Goal: Book appointment/travel/reservation

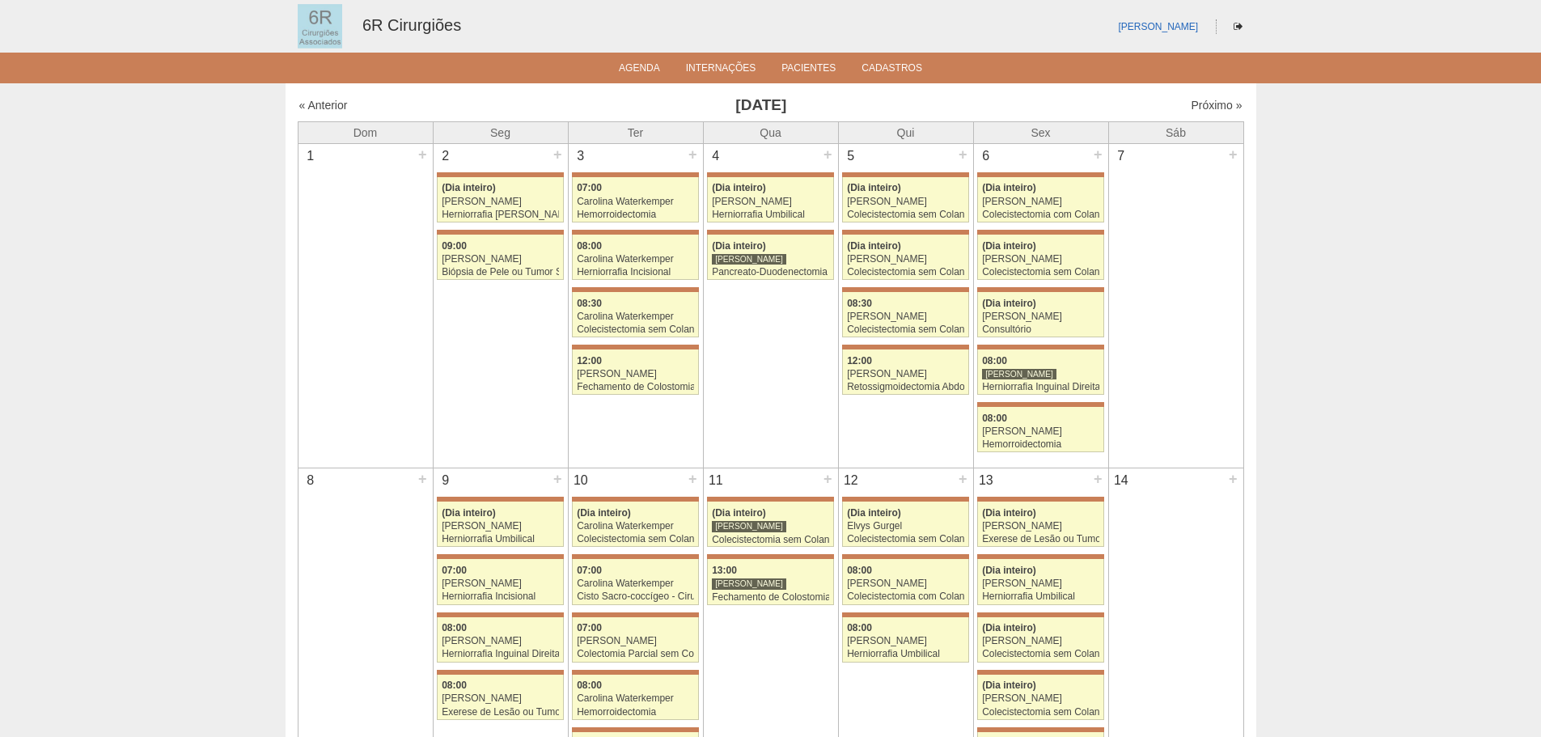
click at [1191, 116] on div "« Anterior Junho 2025 Próximo »" at bounding box center [771, 108] width 946 height 26
click at [1199, 112] on div "Próximo »" at bounding box center [1129, 105] width 226 height 16
click at [1204, 103] on link "Próximo »" at bounding box center [1216, 105] width 51 height 13
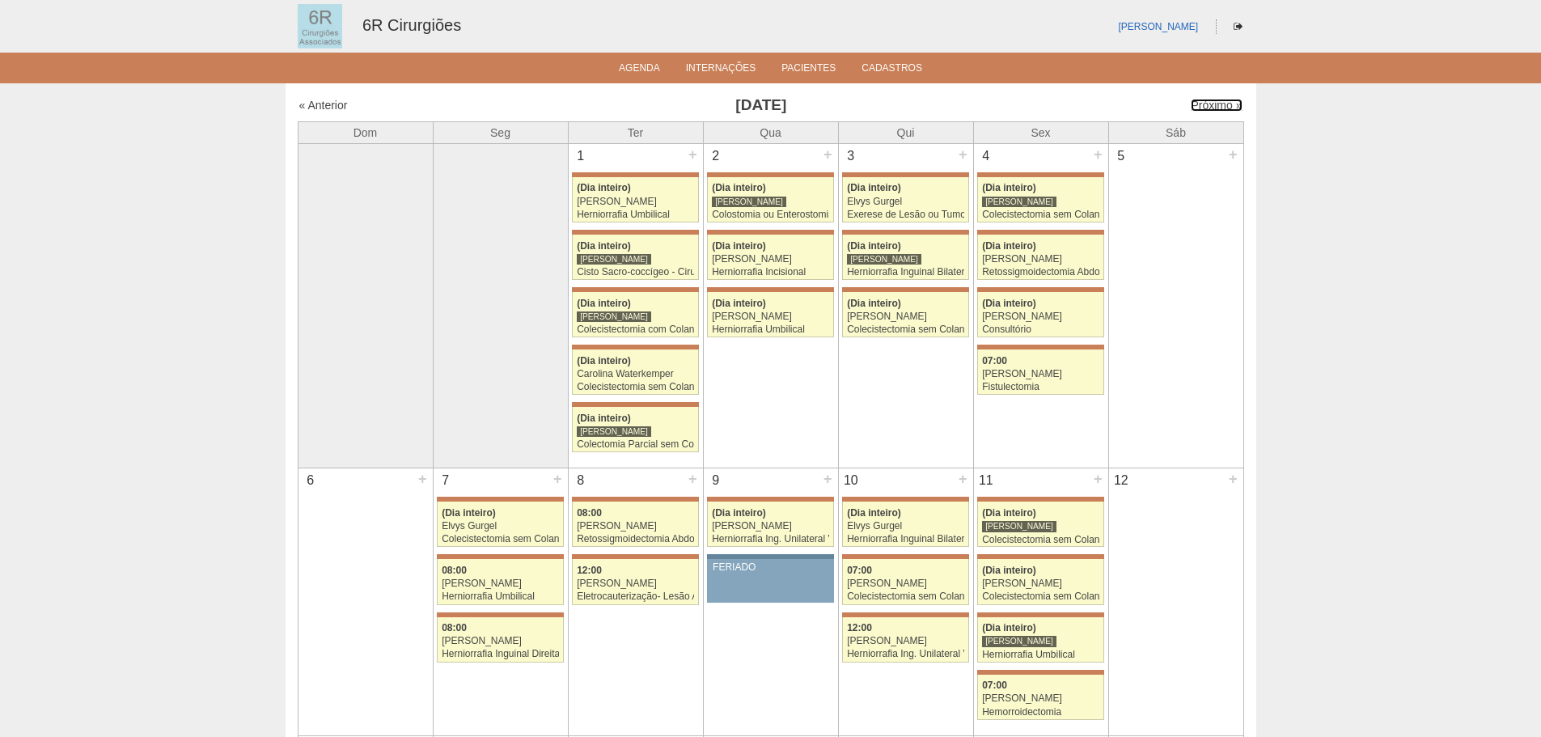
click at [1204, 104] on link "Próximo »" at bounding box center [1216, 105] width 51 height 13
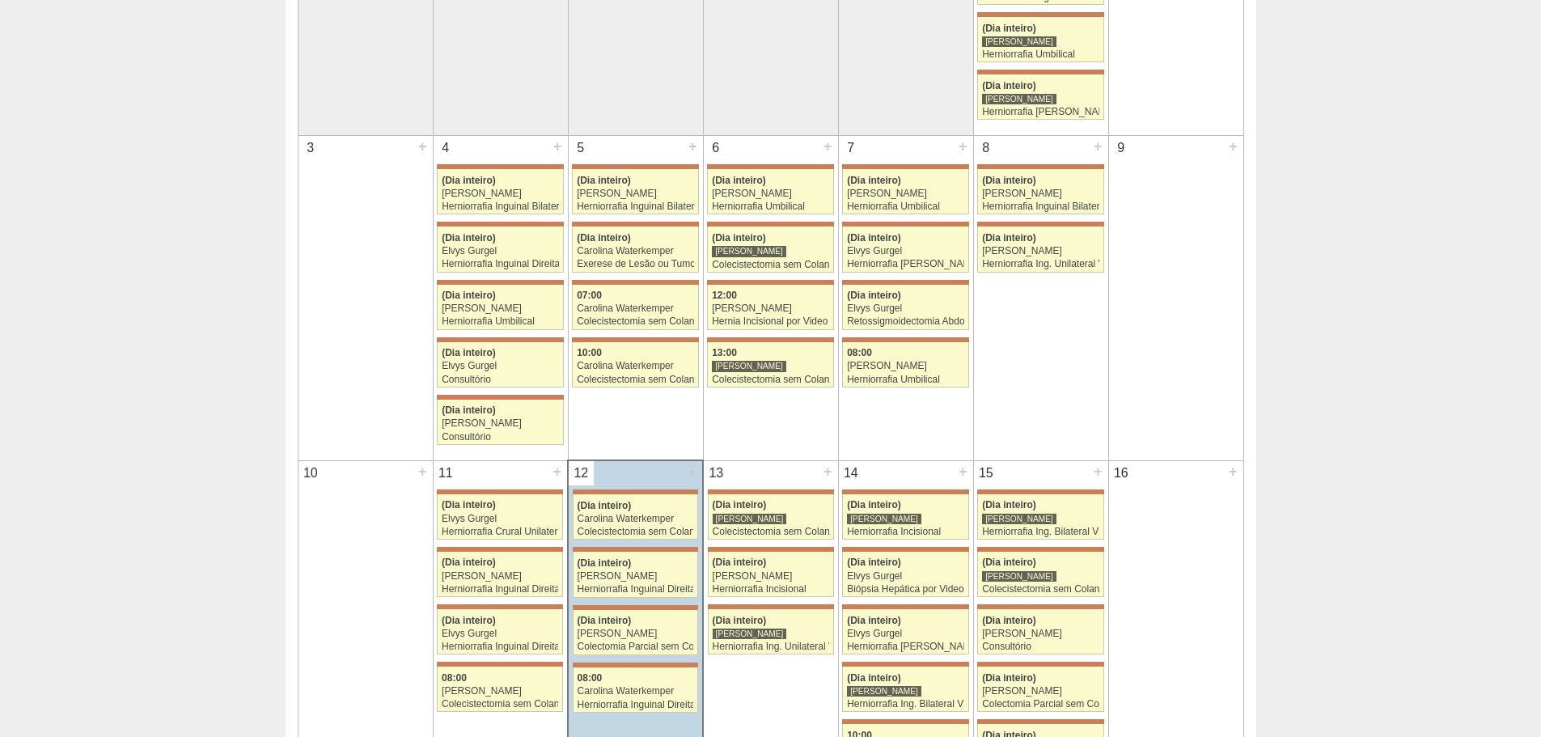
scroll to position [647, 0]
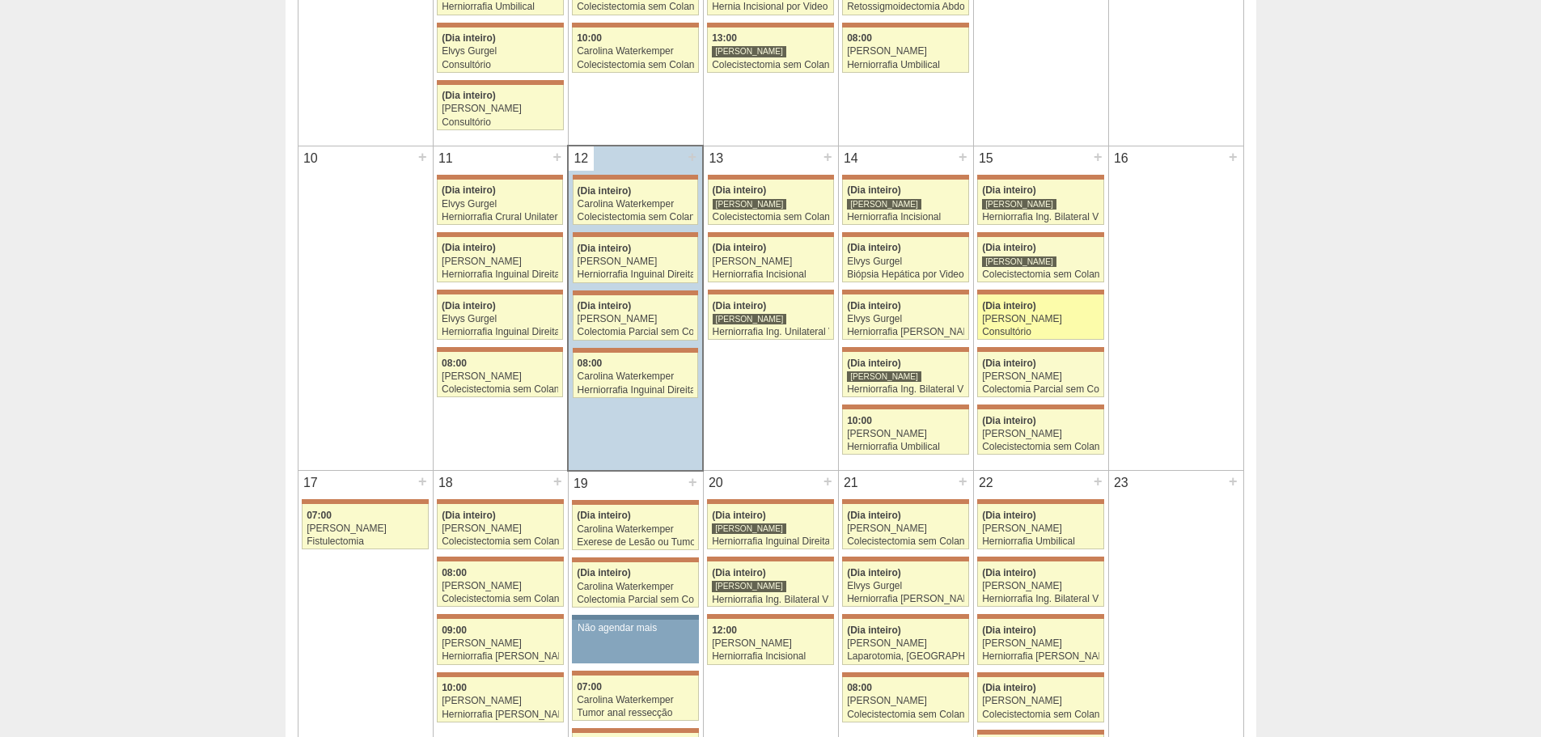
click at [1064, 324] on link "71571 Bruno Bulisani (Dia inteiro) Gabriel Lopes Consultório Hospital Maria Bra…" at bounding box center [1040, 316] width 126 height 45
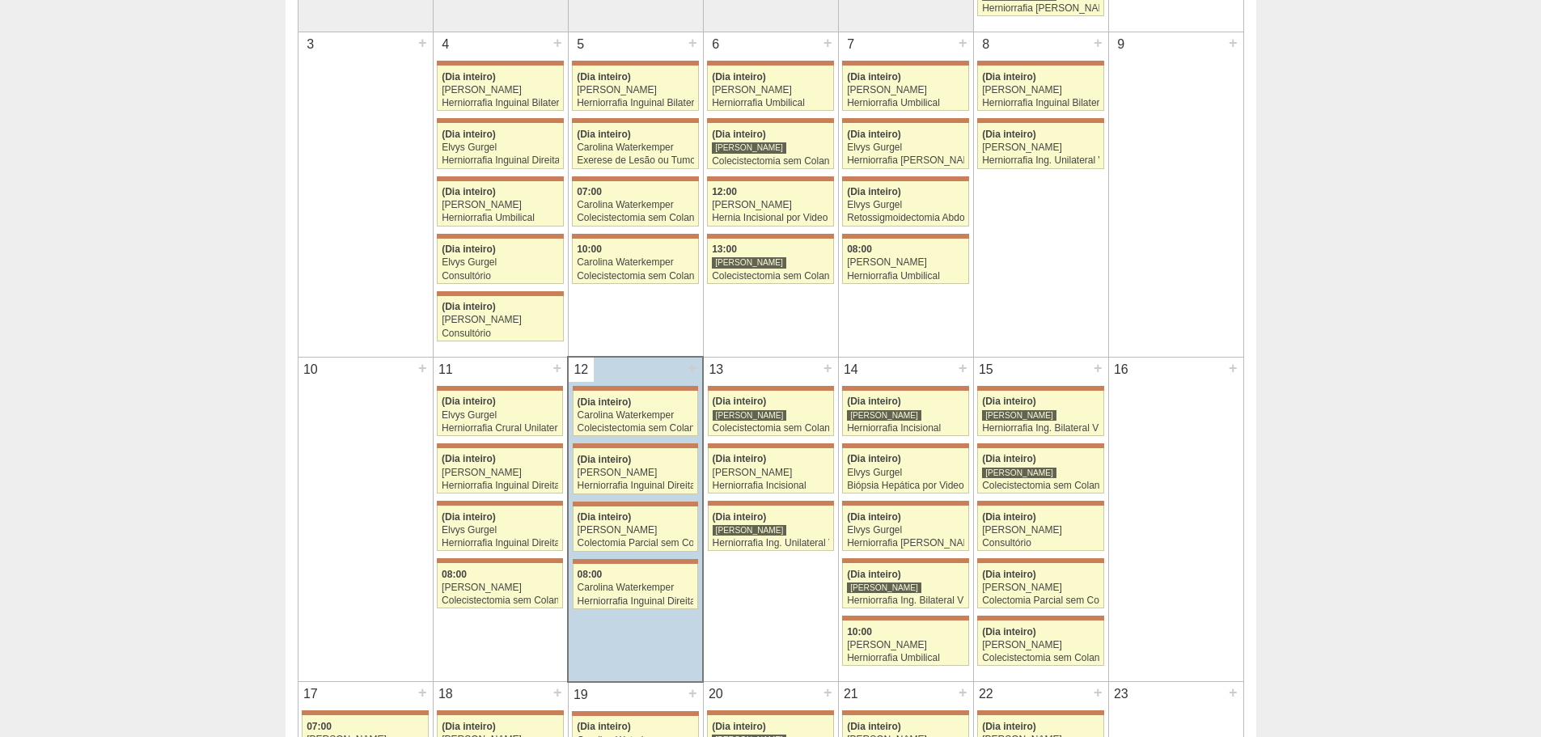
scroll to position [404, 0]
